Goal: Task Accomplishment & Management: Manage account settings

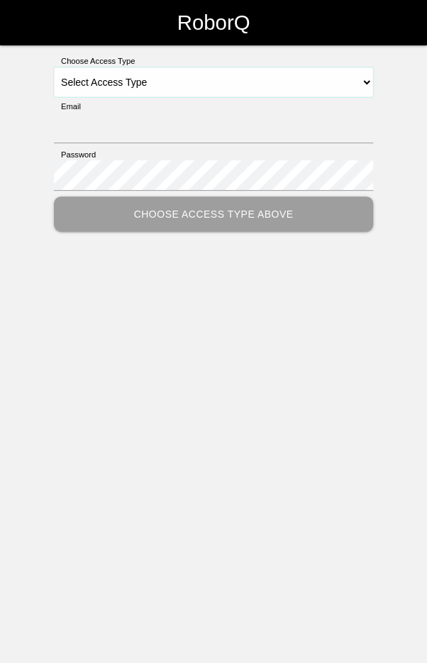
click at [328, 74] on select "Select Access Type Admin Customer Supervisor Worker" at bounding box center [213, 82] width 319 height 30
select select "Worker"
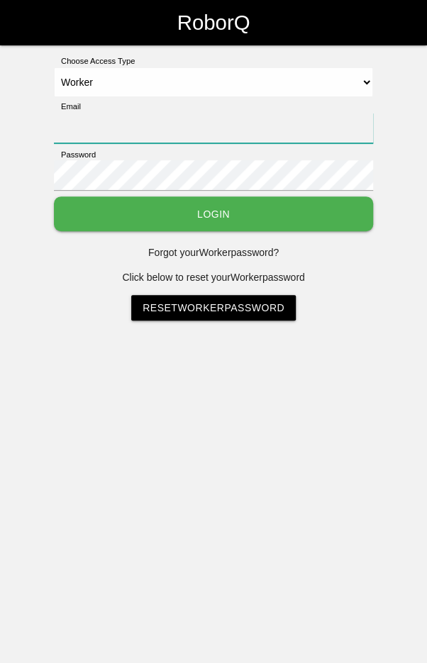
click at [263, 126] on input "Email" at bounding box center [213, 128] width 319 height 30
type input "[EMAIL_ADDRESS][DOMAIN_NAME]"
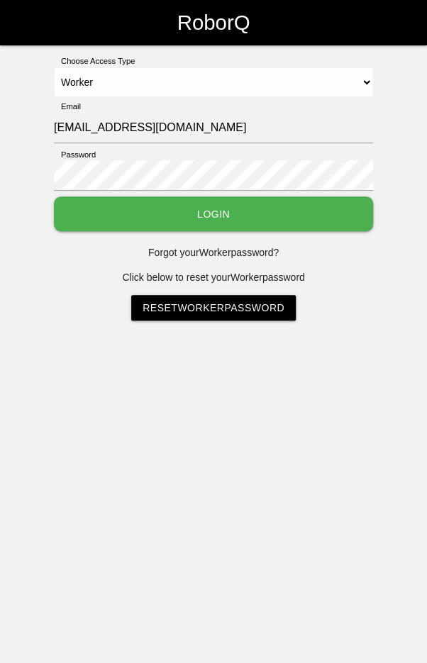
click at [54, 196] on button "Login" at bounding box center [213, 213] width 319 height 35
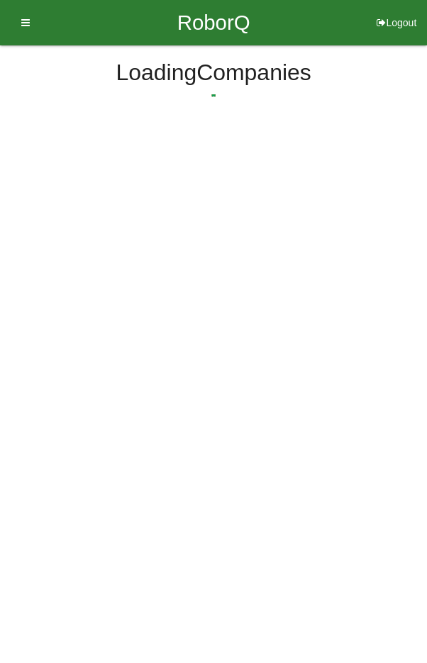
click at [225, 203] on html "RoborQ Logout Loading Dashboard Profile Add Companions Work Instructions Knowle…" at bounding box center [213, 102] width 427 height 205
